Goal: Information Seeking & Learning: Learn about a topic

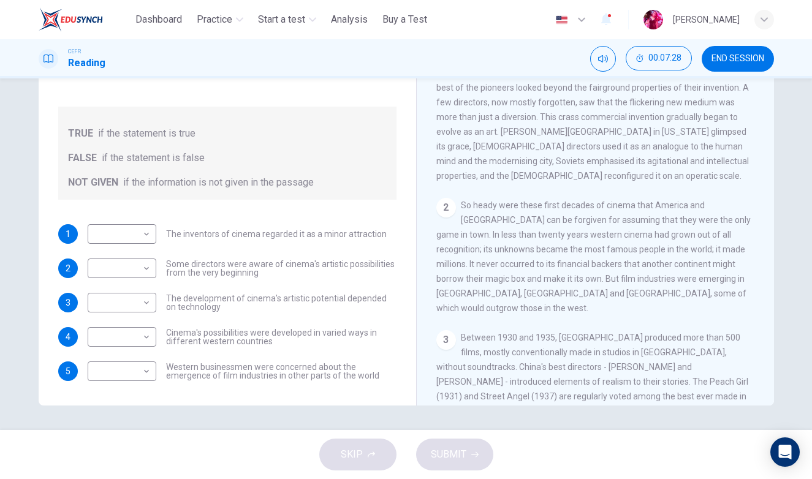
scroll to position [282, 0]
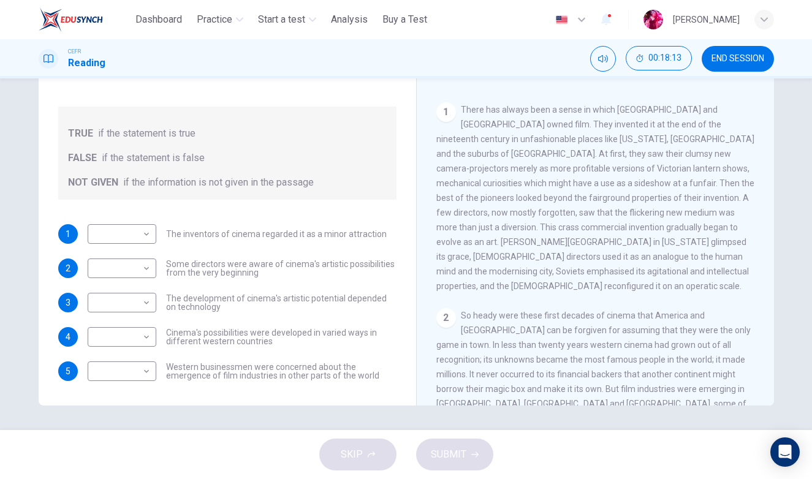
scroll to position [176, 0]
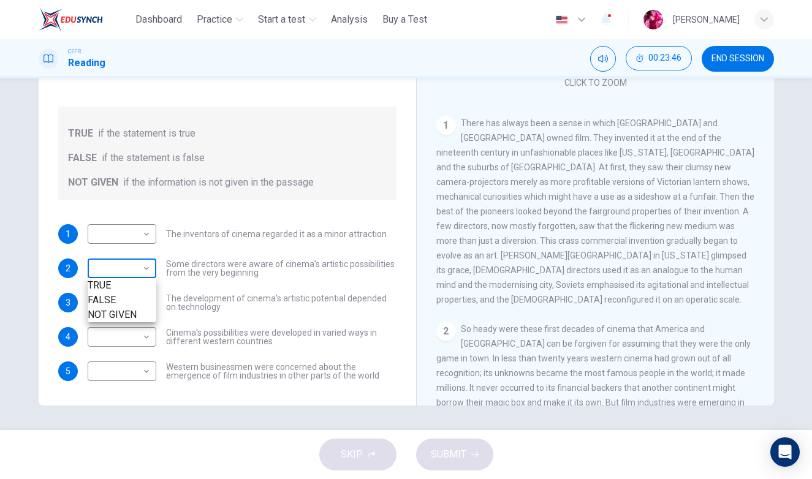
click at [119, 251] on body "This site uses cookies, as explained in our Privacy Policy . If you agree to th…" at bounding box center [406, 239] width 812 height 479
click at [120, 241] on div at bounding box center [406, 239] width 812 height 479
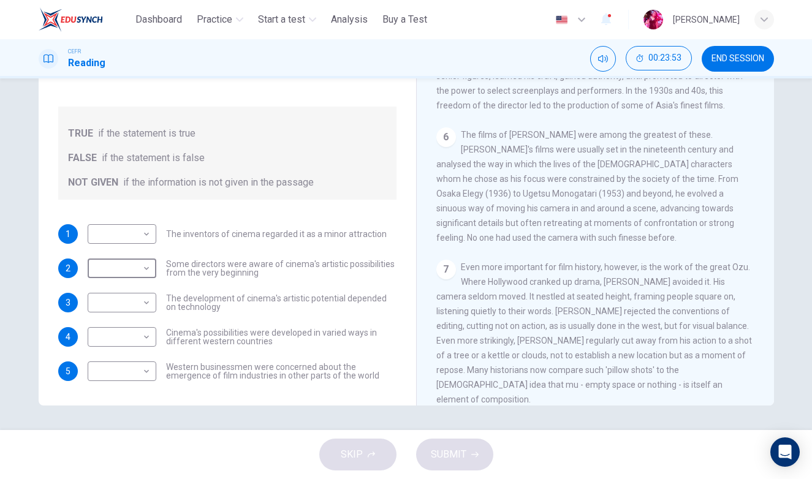
scroll to position [963, 0]
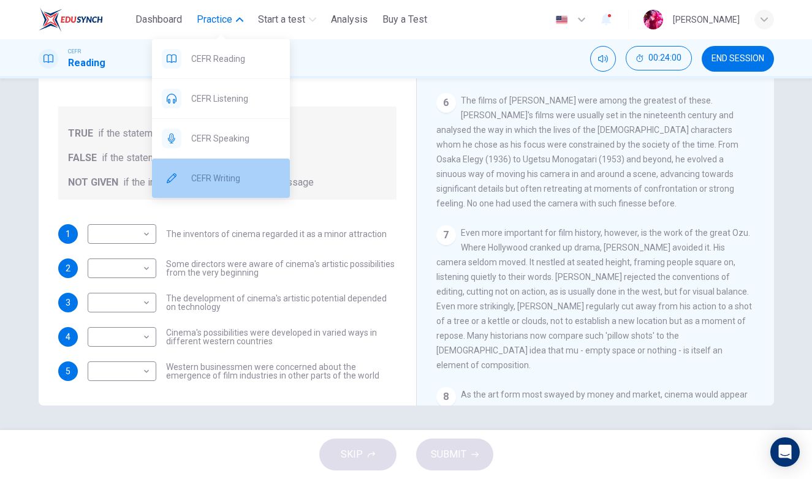
click at [200, 177] on span "CEFR Writing" at bounding box center [235, 178] width 89 height 15
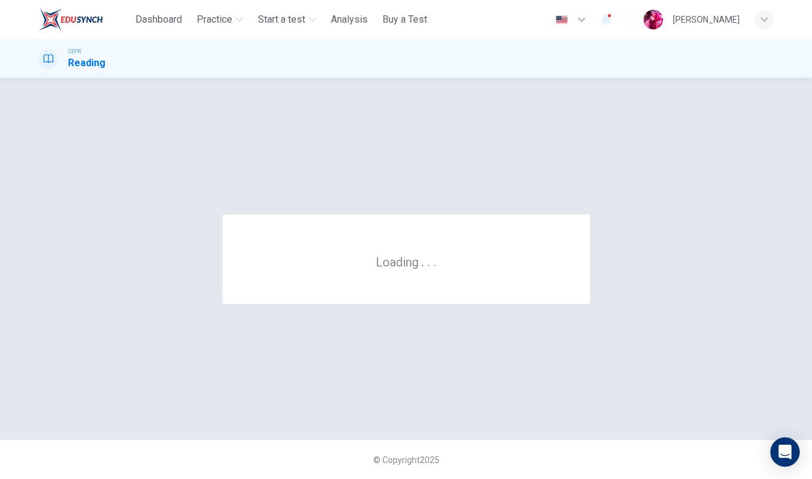
scroll to position [0, 0]
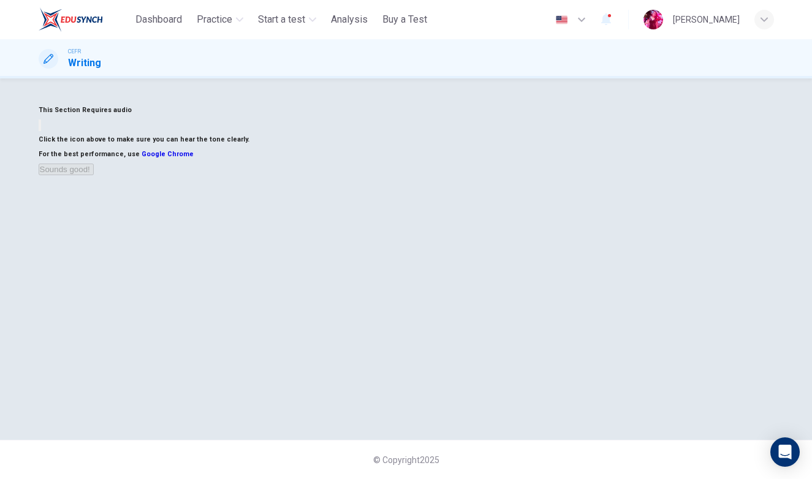
scroll to position [29, 0]
click at [41, 131] on button "button" at bounding box center [40, 125] width 2 height 12
click at [94, 175] on button "Sounds good!" at bounding box center [66, 170] width 55 height 12
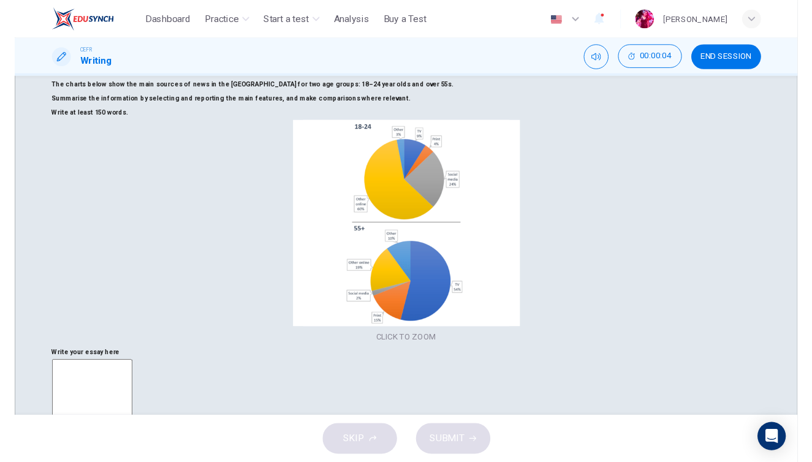
scroll to position [43, 0]
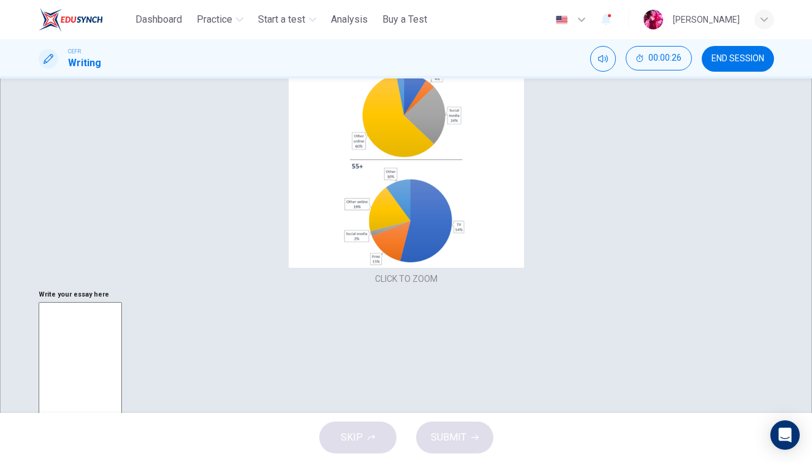
scroll to position [124, 0]
click at [192, 250] on div "Click to Zoom" at bounding box center [406, 231] width 812 height 462
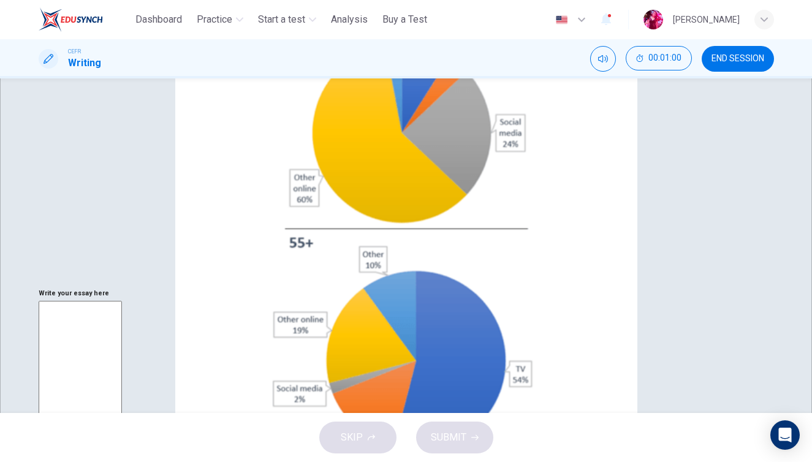
click at [790, 462] on div at bounding box center [406, 462] width 812 height 0
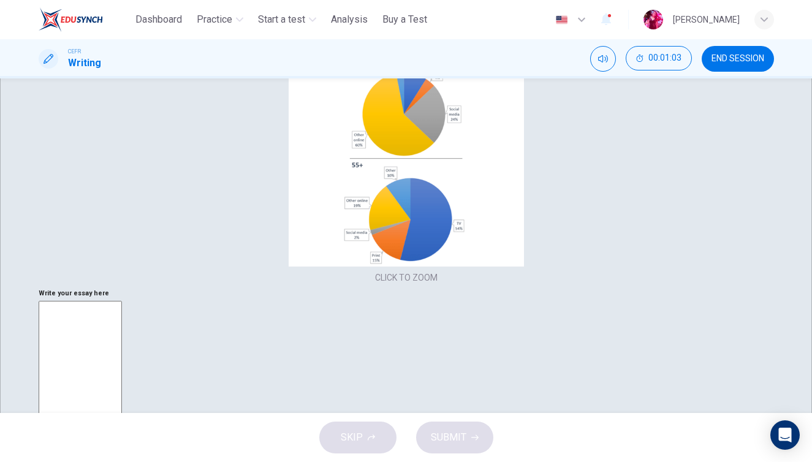
click at [353, 246] on button "Click to Zoom" at bounding box center [406, 230] width 107 height 29
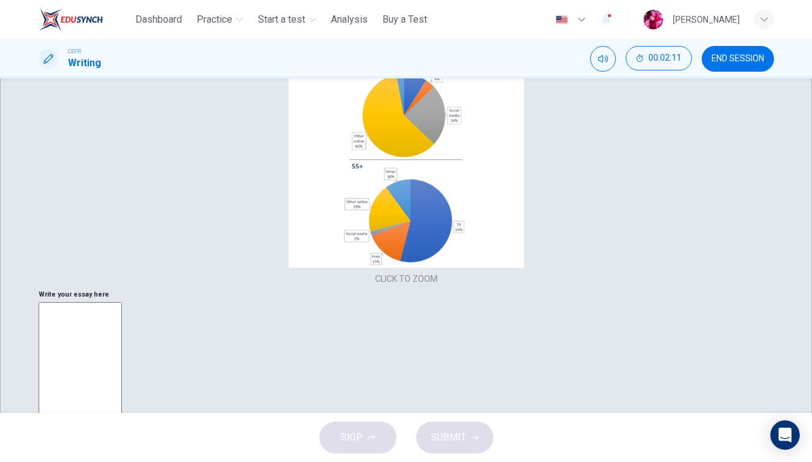
scroll to position [123, 0]
click at [353, 246] on button "Click to Zoom" at bounding box center [406, 230] width 107 height 29
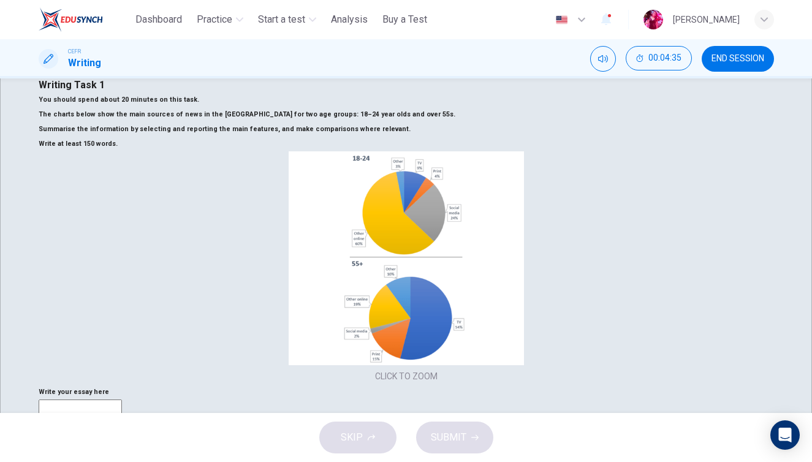
scroll to position [16, 0]
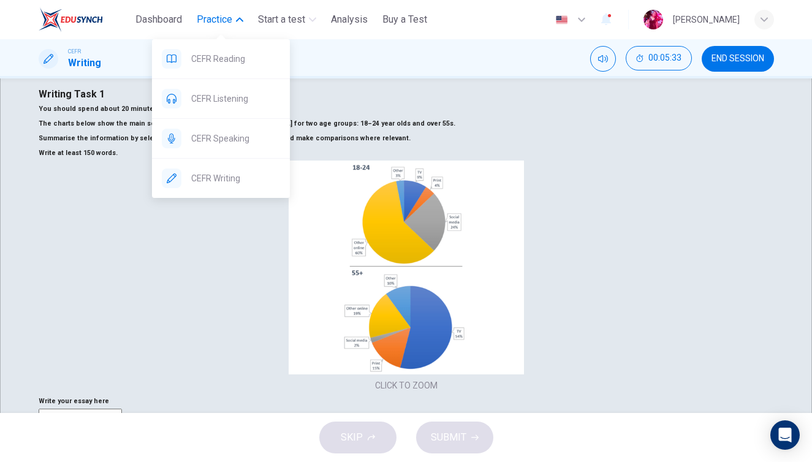
click at [240, 22] on icon "button" at bounding box center [239, 19] width 7 height 7
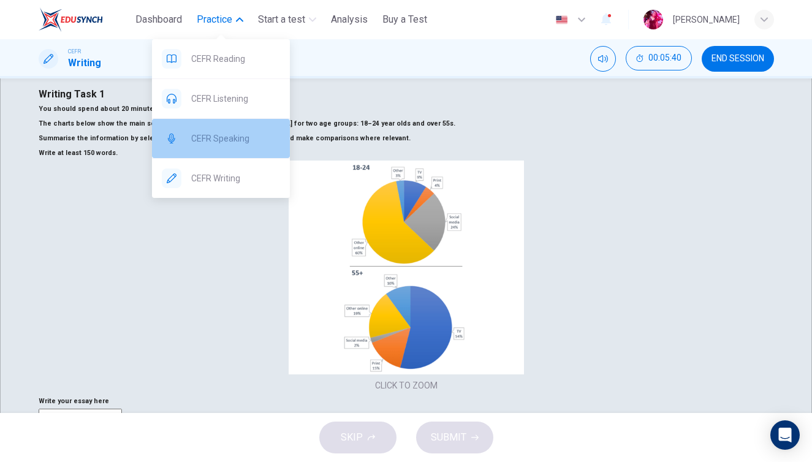
click at [246, 132] on span "CEFR Speaking" at bounding box center [235, 138] width 89 height 15
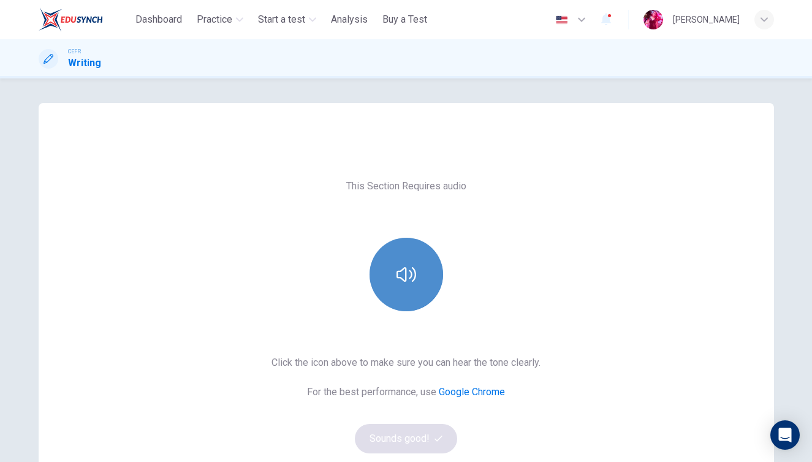
click at [407, 248] on button "button" at bounding box center [406, 275] width 74 height 74
click at [400, 265] on icon "button" at bounding box center [406, 275] width 20 height 20
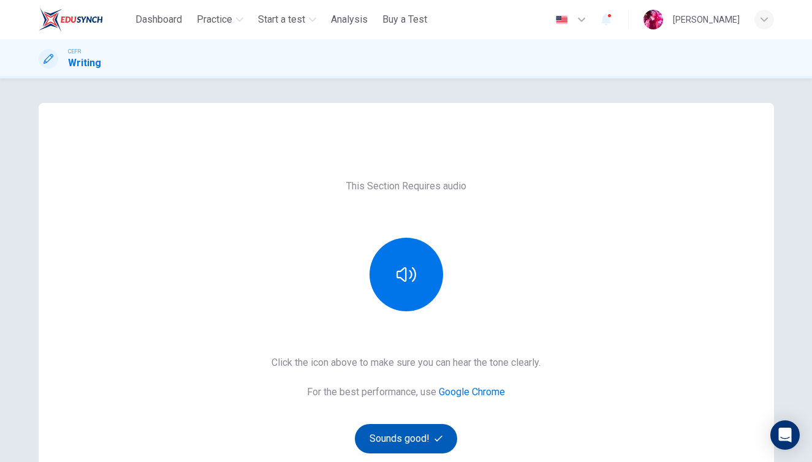
click at [382, 439] on button "Sounds good!" at bounding box center [406, 438] width 103 height 29
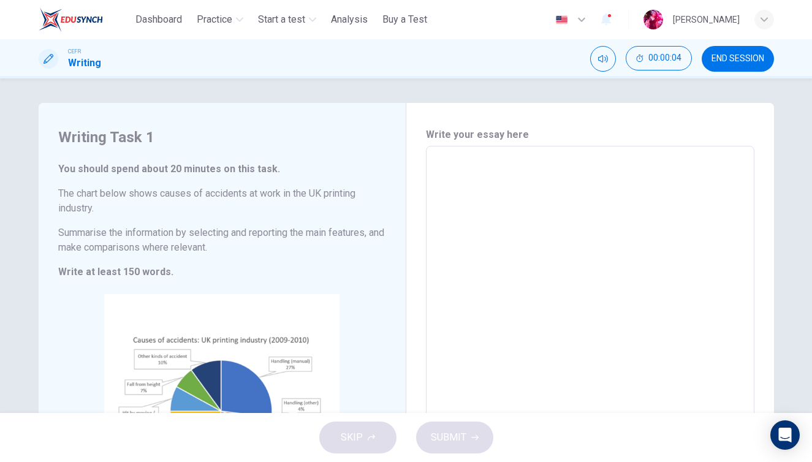
click at [445, 439] on div "SKIP SUBMIT" at bounding box center [406, 437] width 812 height 49
click at [387, 437] on div "SKIP SUBMIT" at bounding box center [406, 437] width 812 height 49
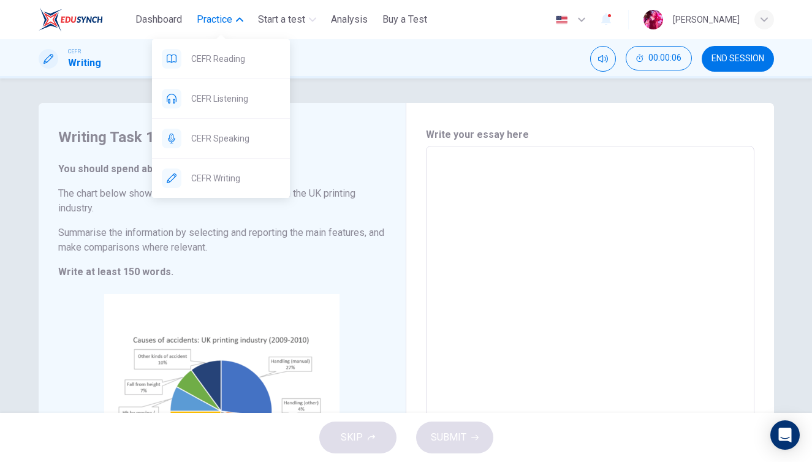
click at [223, 15] on span "Practice" at bounding box center [215, 19] width 36 height 15
click at [209, 27] on button "Practice" at bounding box center [220, 20] width 56 height 22
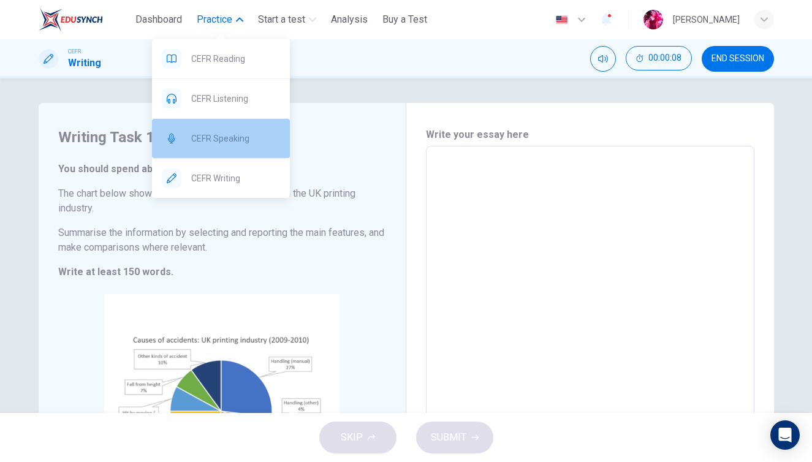
click at [206, 140] on span "CEFR Speaking" at bounding box center [235, 138] width 89 height 15
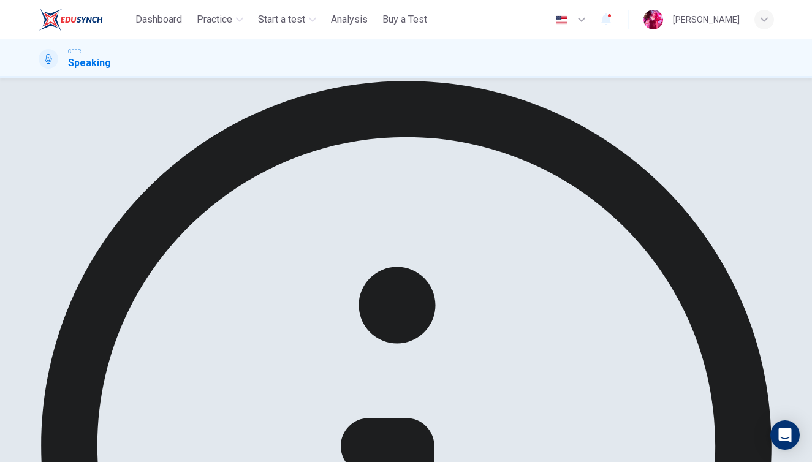
scroll to position [22, 0]
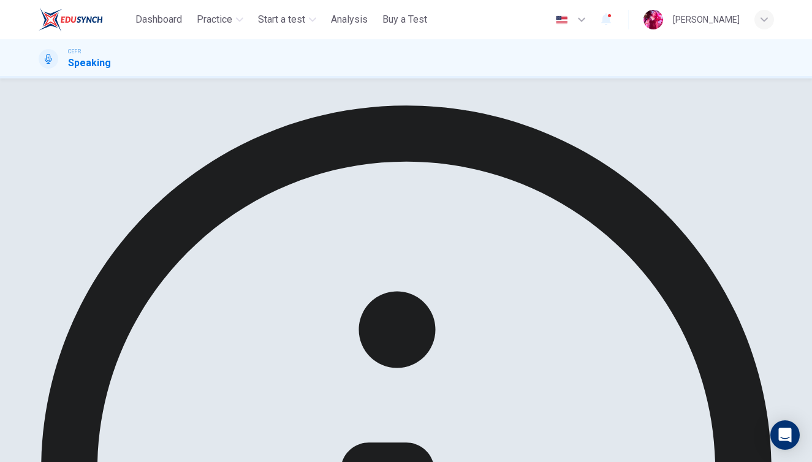
scroll to position [0, 0]
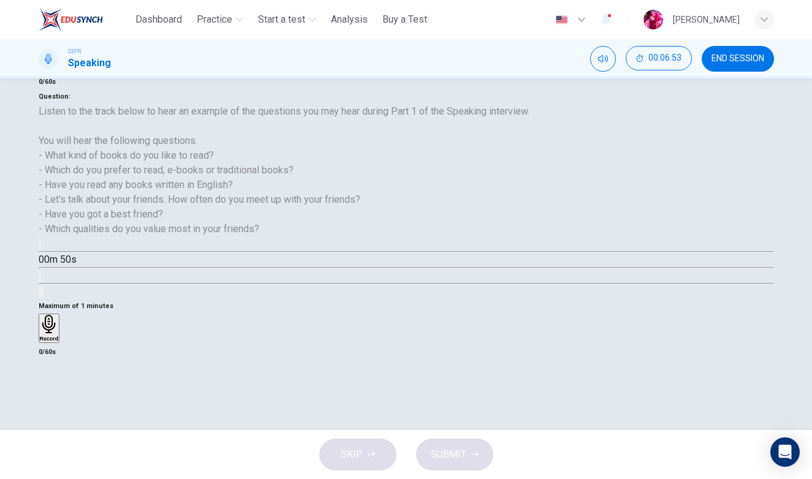
scroll to position [123, 0]
click at [40, 247] on icon "button" at bounding box center [40, 247] width 0 height 0
click at [41, 298] on button "button" at bounding box center [40, 292] width 2 height 12
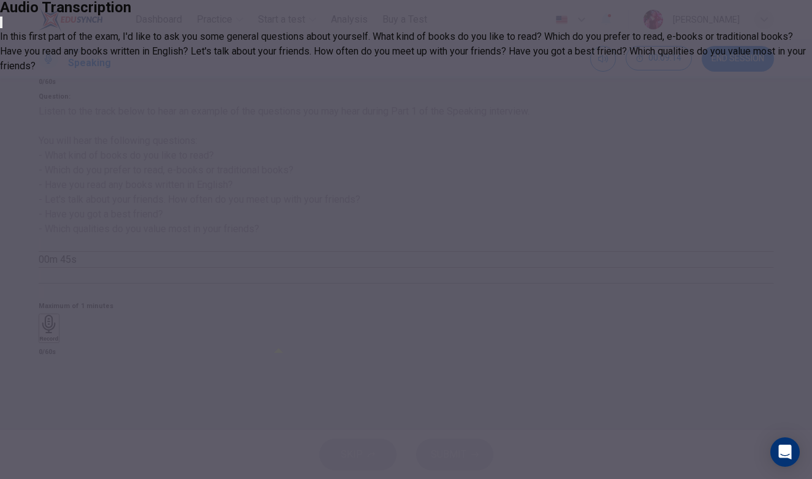
click at [284, 342] on div at bounding box center [406, 239] width 812 height 479
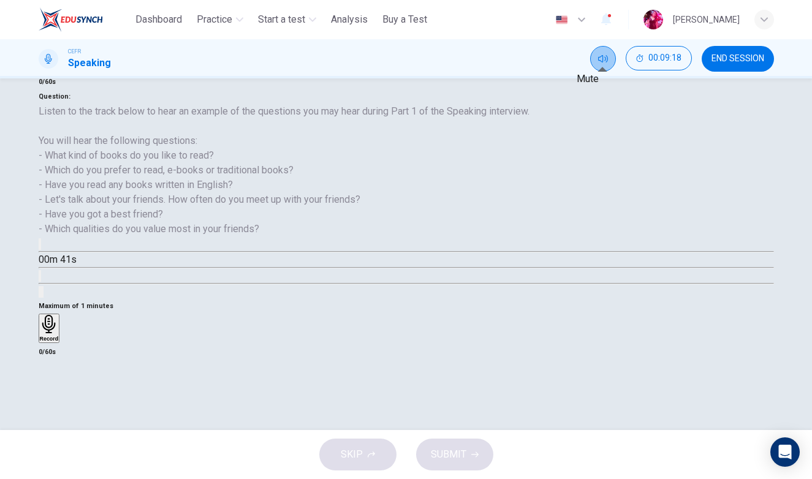
click at [608, 61] on button "Mute" at bounding box center [603, 59] width 26 height 26
click at [608, 62] on button "Unmute" at bounding box center [608, 55] width 16 height 16
drag, startPoint x: 594, startPoint y: 3, endPoint x: 569, endPoint y: 315, distance: 313.4
click at [569, 315] on div "Question : Listen to the track below to hear an example of the questions you ma…" at bounding box center [406, 224] width 735 height 270
click at [59, 336] on h6 "Record" at bounding box center [49, 339] width 19 height 6
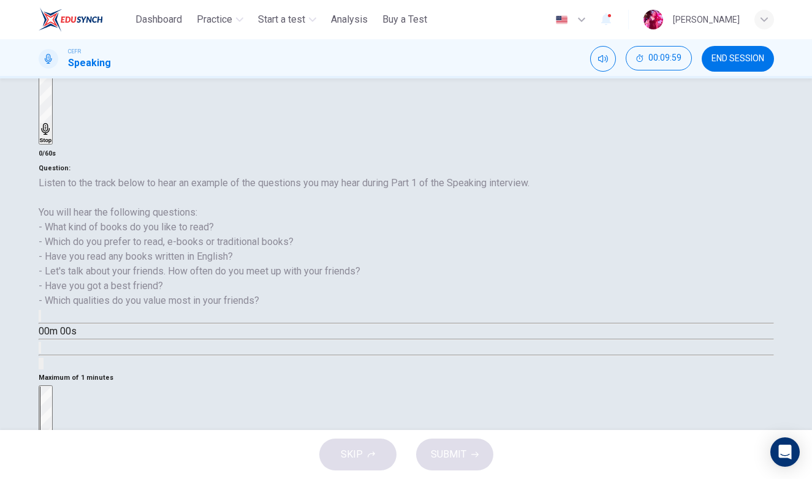
type input "*"
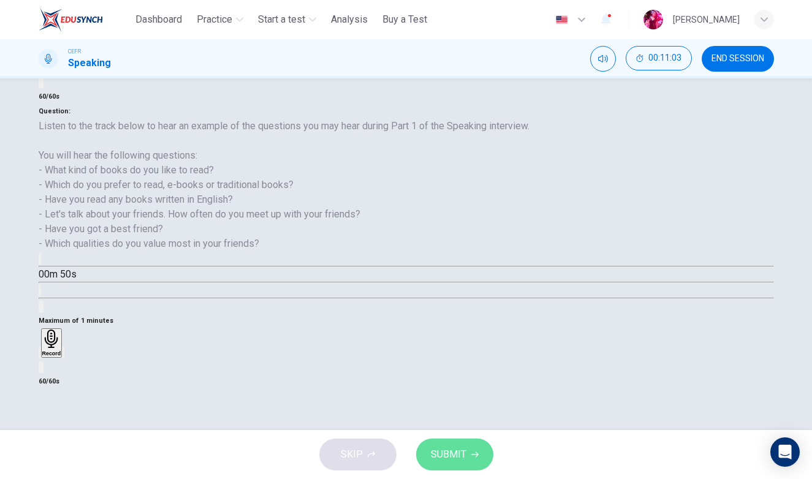
click at [454, 448] on span "SUBMIT" at bounding box center [449, 454] width 36 height 17
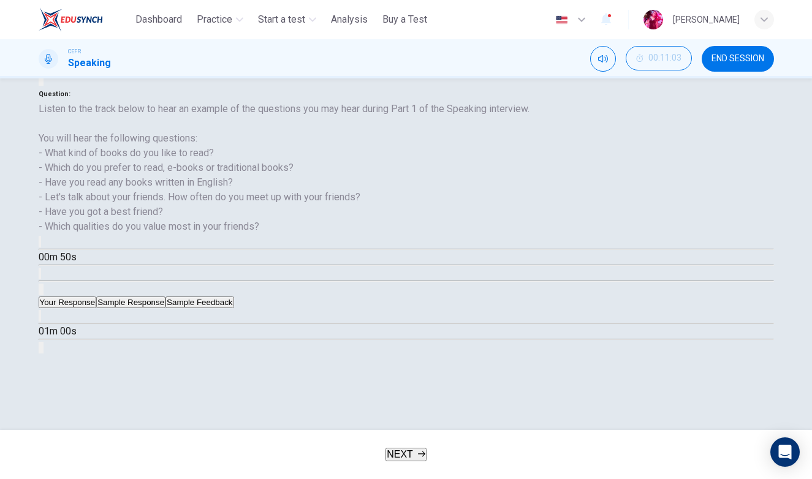
click at [165, 296] on button "Sample Response" at bounding box center [130, 302] width 69 height 12
click at [40, 319] on icon "button" at bounding box center [40, 319] width 0 height 0
type input "*"
click at [391, 457] on span "NEXT" at bounding box center [400, 454] width 26 height 10
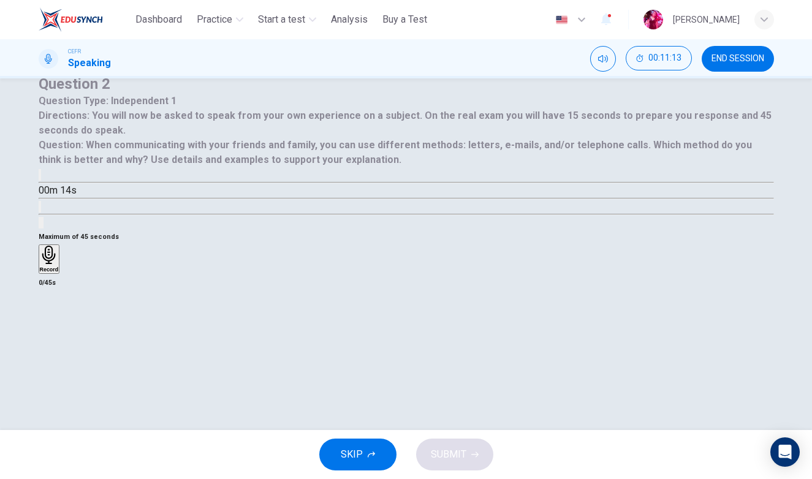
scroll to position [23, 0]
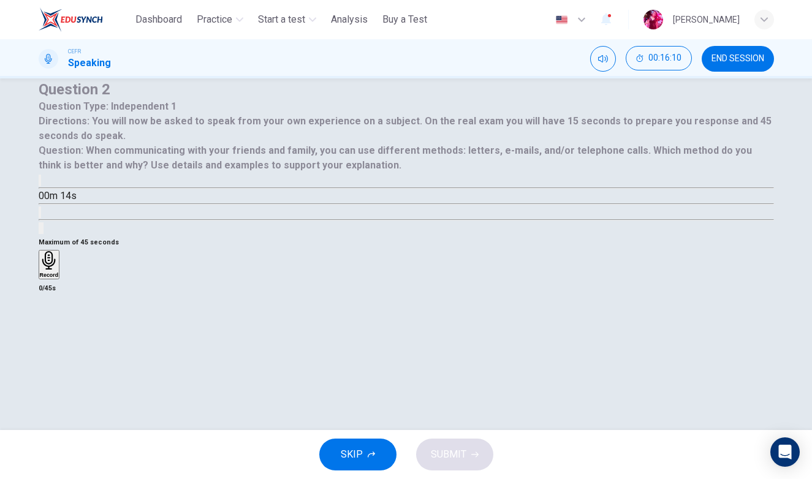
click at [53, 198] on icon "button" at bounding box center [46, 190] width 13 height 15
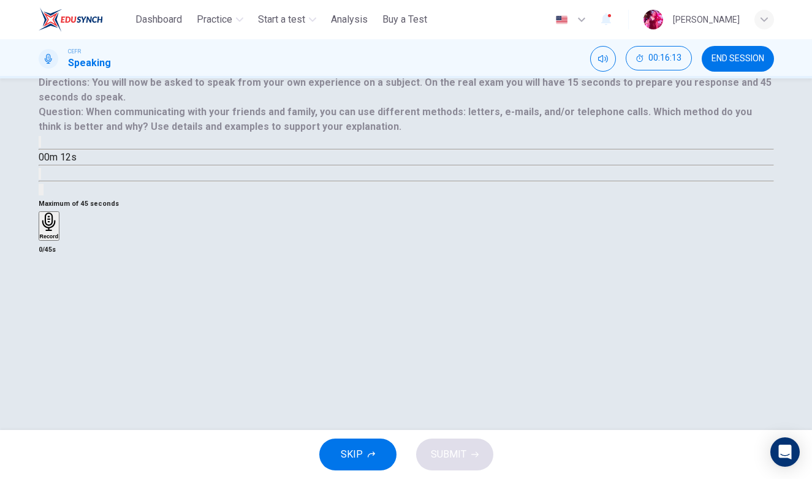
scroll to position [64, 0]
type input "*"
click at [59, 238] on div "Record" at bounding box center [49, 224] width 19 height 27
click at [352, 459] on span "SKIP" at bounding box center [352, 454] width 22 height 17
